Goal: Navigation & Orientation: Find specific page/section

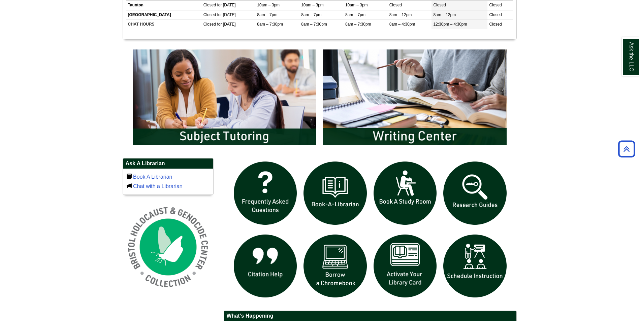
scroll to position [337, 0]
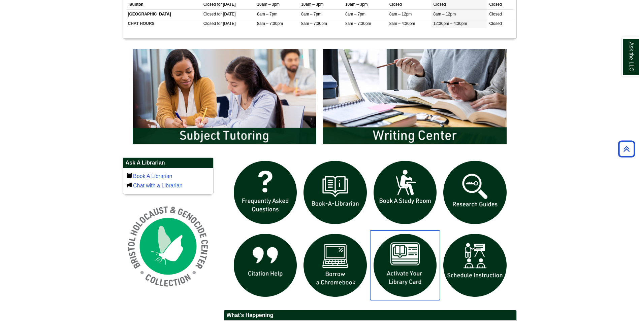
click at [403, 260] on img "slideshow" at bounding box center [405, 266] width 70 height 70
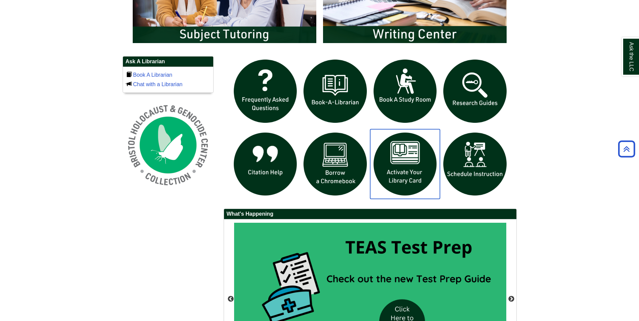
scroll to position [438, 0]
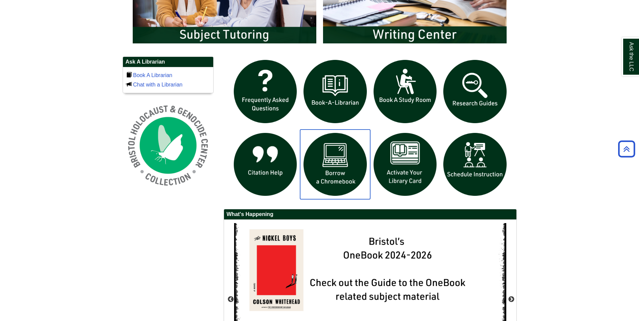
click at [330, 156] on img "slideshow" at bounding box center [335, 165] width 70 height 70
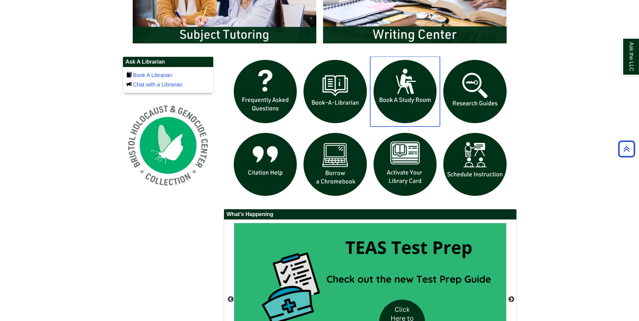
click at [417, 86] on img "slideshow" at bounding box center [405, 92] width 70 height 70
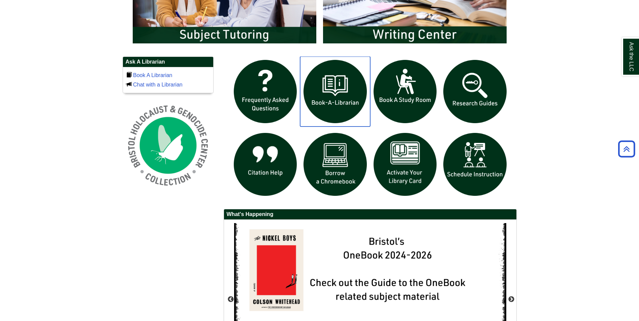
click at [356, 92] on img "slideshow" at bounding box center [335, 92] width 70 height 70
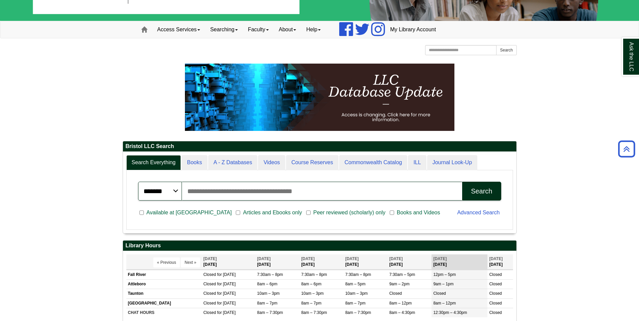
scroll to position [0, 0]
